Goal: Task Accomplishment & Management: Manage account settings

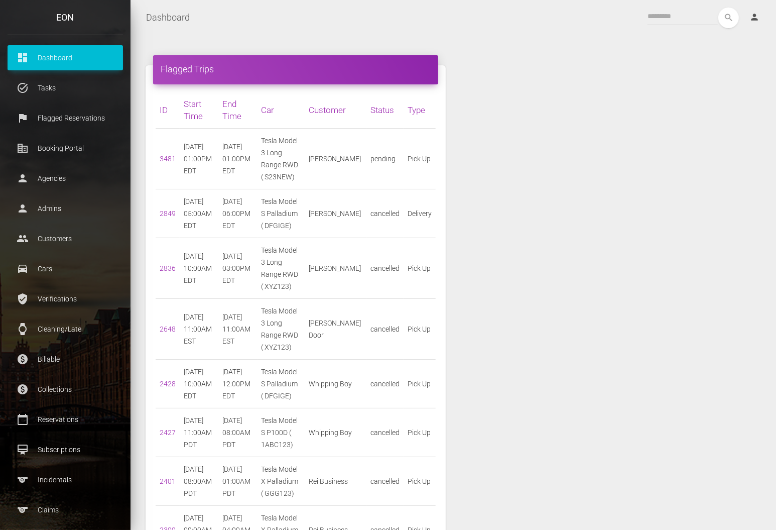
click at [542, 250] on div "Flagged Trips ID Start Time End Time Car Customer Status Type 3481 10/07/2025 0…" at bounding box center [453, 426] width 630 height 753
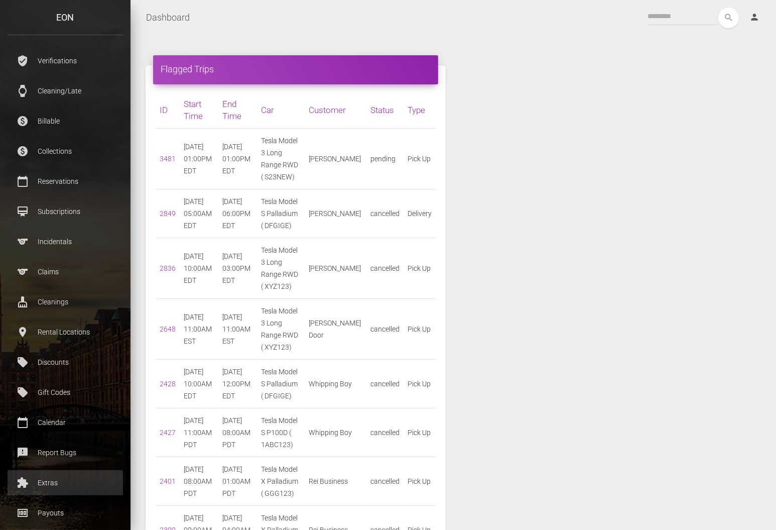
scroll to position [251, 0]
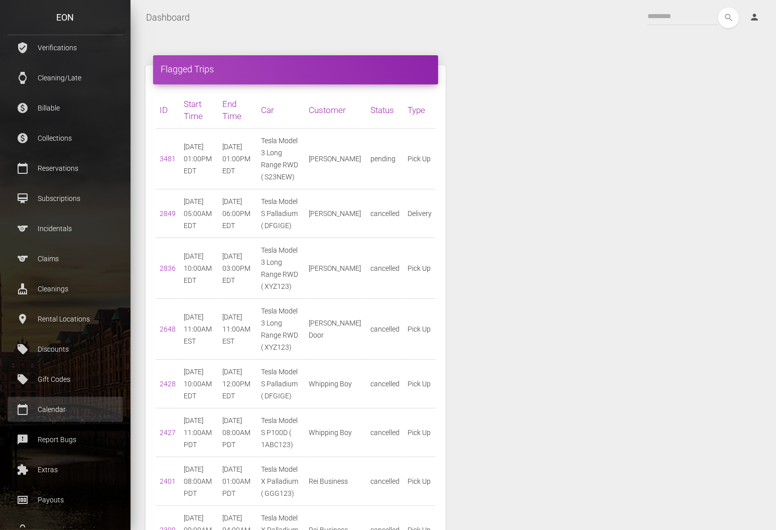
click at [89, 396] on ul "dashboard Dashboard task_alt Tasks flag Flagged Reservations corporate_fare Boo…" at bounding box center [65, 183] width 131 height 778
click at [90, 405] on p "Calendar" at bounding box center [65, 409] width 100 height 15
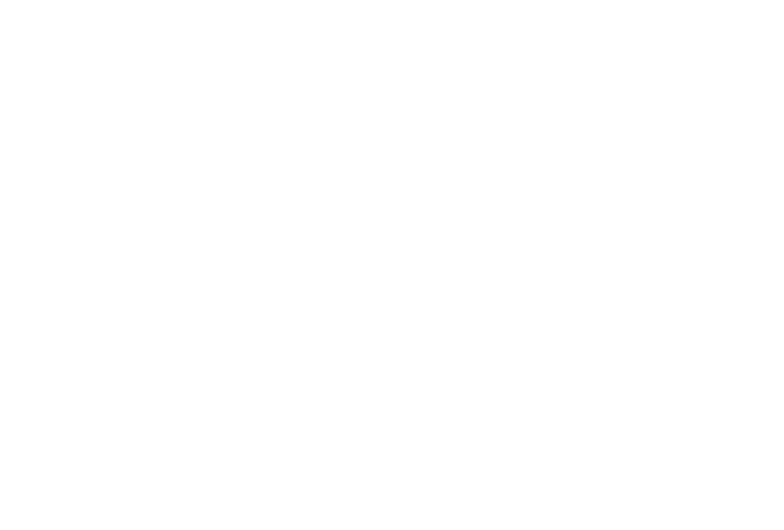
select select
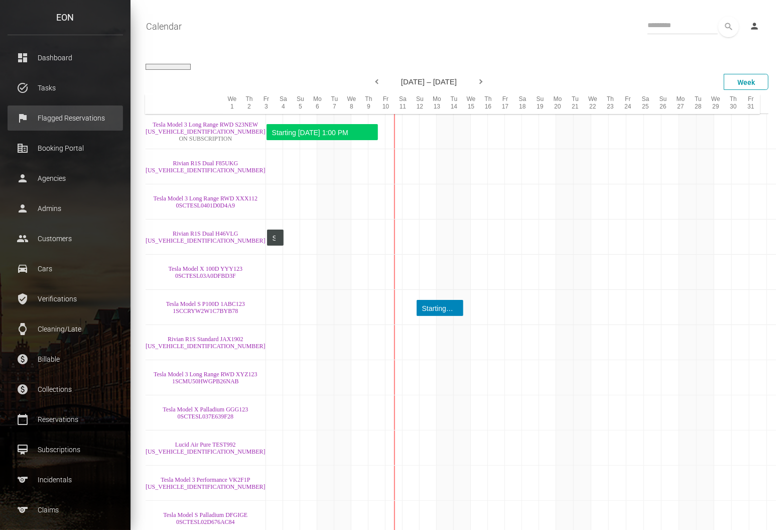
click at [39, 118] on p "Flagged Reservations" at bounding box center [65, 117] width 100 height 15
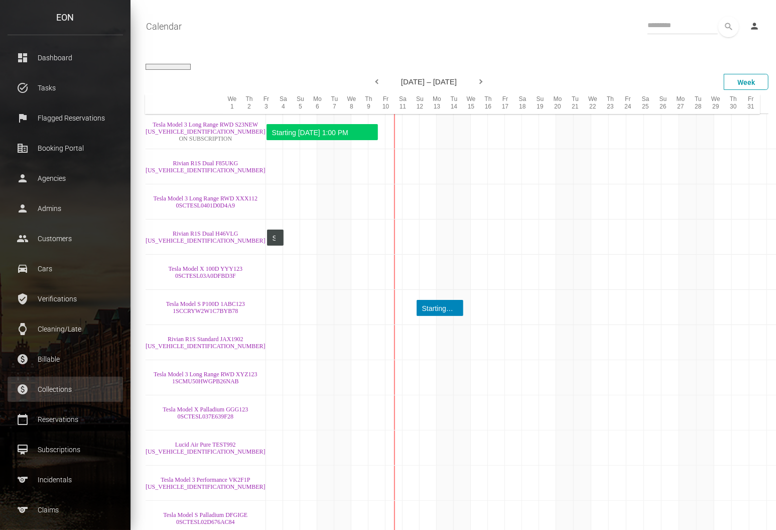
click at [56, 390] on p "Collections" at bounding box center [65, 388] width 100 height 15
drag, startPoint x: 406, startPoint y: 121, endPoint x: 356, endPoint y: 139, distance: 52.9
click at [437, 121] on td at bounding box center [445, 131] width 17 height 35
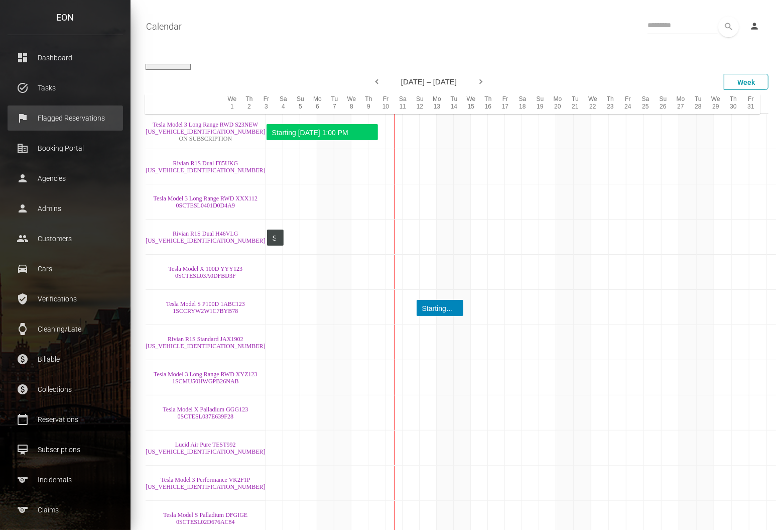
click at [99, 118] on p "Flagged Reservations" at bounding box center [65, 117] width 100 height 15
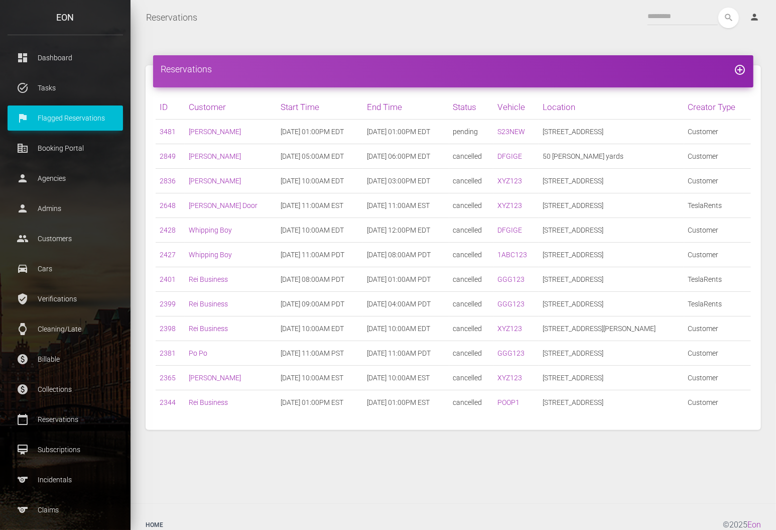
click at [467, 51] on div "Reservations add_circle_outline ID Customer Start Time End Time Status Vehicle …" at bounding box center [453, 247] width 630 height 395
click at [67, 387] on p "Collections" at bounding box center [65, 388] width 100 height 15
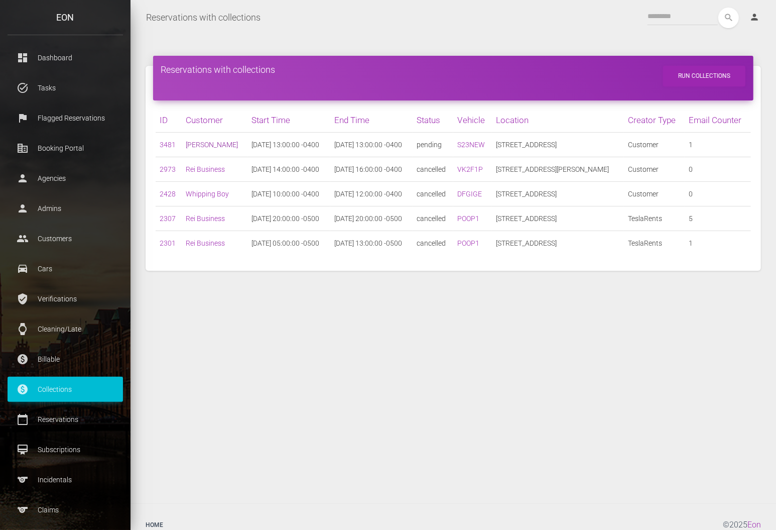
click at [196, 145] on link "[PERSON_NAME]" at bounding box center [212, 145] width 52 height 8
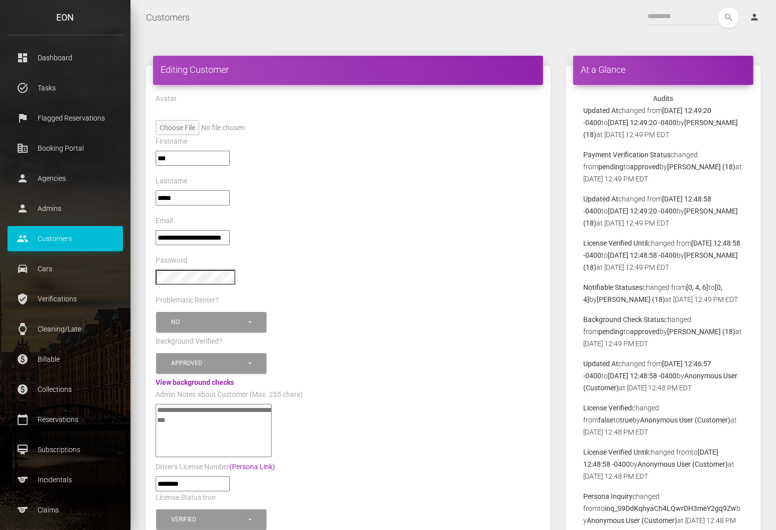
click at [381, 166] on div "***" at bounding box center [348, 163] width 400 height 24
click at [382, 188] on div "Lastname" at bounding box center [348, 183] width 400 height 16
drag, startPoint x: 442, startPoint y: 346, endPoint x: 431, endPoint y: 349, distance: 11.9
click at [442, 345] on div "Background Verified?" at bounding box center [348, 343] width 400 height 16
click at [79, 384] on p "Collections" at bounding box center [65, 388] width 100 height 15
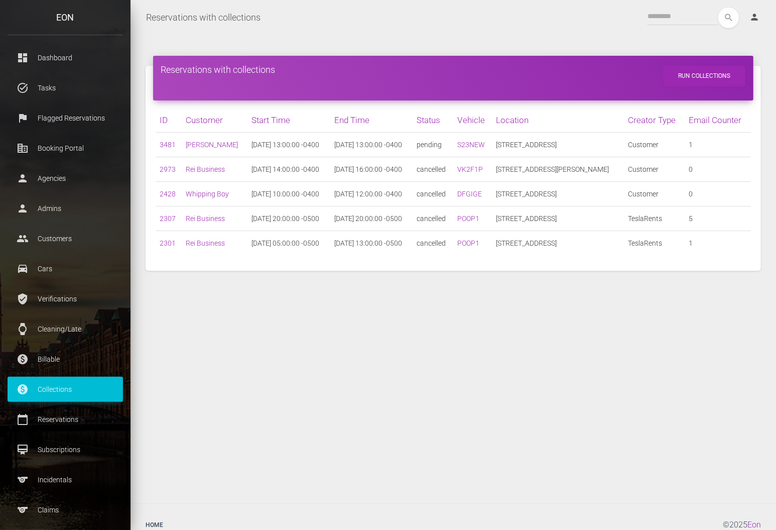
drag, startPoint x: 340, startPoint y: 142, endPoint x: 662, endPoint y: 145, distance: 321.8
click at [662, 145] on tr "3481 Rei Vardi [DATE] 13:00:00 -0400 [DATE] 13:00:00 -0400 pending S23NEW [STRE…" at bounding box center [453, 145] width 595 height 25
click at [280, 137] on td "[DATE] 13:00:00 -0400" at bounding box center [288, 145] width 83 height 25
click at [336, 24] on div "search person Account Profile Settings Host Rights & Responsibilities Log out" at bounding box center [519, 18] width 500 height 21
